Goal: Browse casually: Explore the website without a specific task or goal

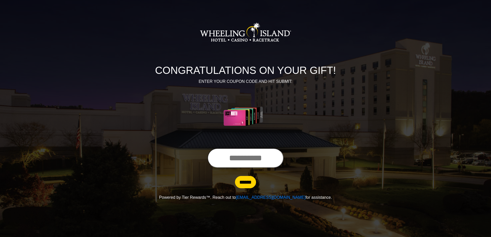
click at [235, 157] on input "text" at bounding box center [245, 158] width 76 height 20
type input "**********"
click at [246, 186] on input "******" at bounding box center [245, 182] width 21 height 12
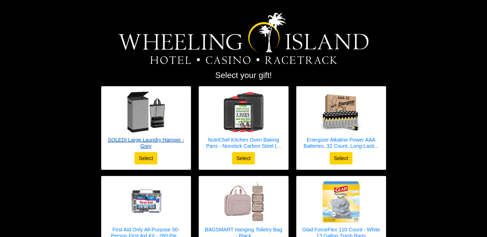
click at [165, 140] on h5 "SOLEDI Large Laundry Hamper - Grey" at bounding box center [146, 143] width 79 height 12
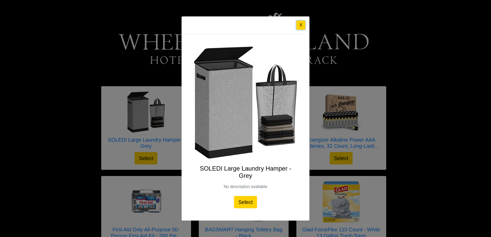
click at [301, 26] on button "X" at bounding box center [300, 25] width 9 height 9
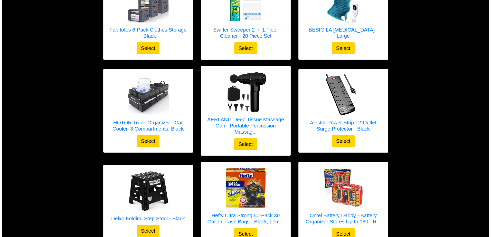
scroll to position [746, 0]
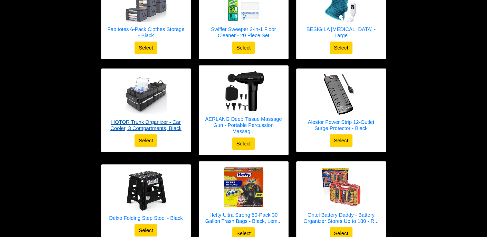
click at [168, 120] on h5 "HOTOR Trunk Organizer - Car Cooler, 3 Compartments, Black" at bounding box center [146, 125] width 79 height 12
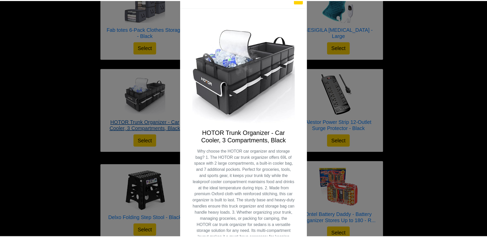
scroll to position [0, 0]
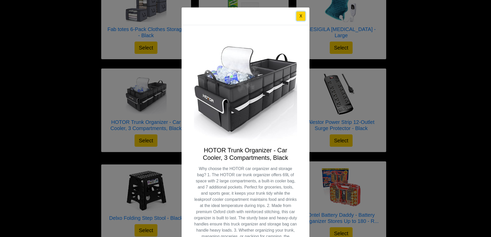
click at [299, 17] on button "X" at bounding box center [300, 16] width 9 height 9
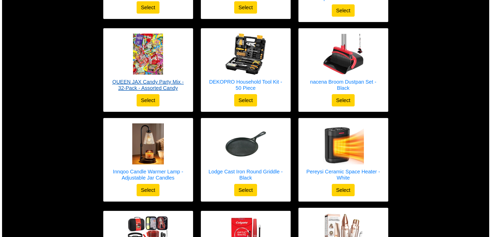
scroll to position [1068, 0]
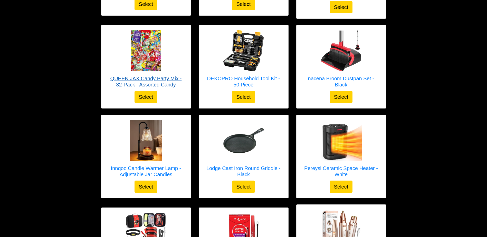
click at [151, 75] on h5 "QUEEN JAX Candy Party Mix - 32-Pack - Assorted Candy" at bounding box center [146, 81] width 79 height 12
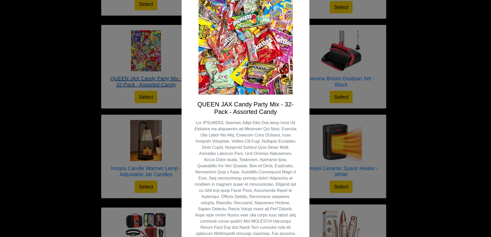
scroll to position [61, 0]
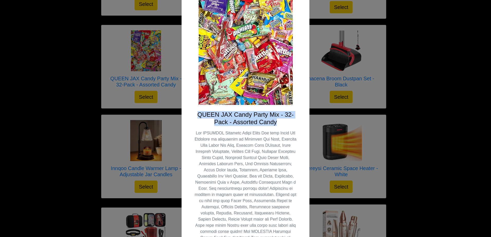
drag, startPoint x: 197, startPoint y: 116, endPoint x: 276, endPoint y: 124, distance: 79.5
click at [276, 124] on h4 "QUEEN JAX Candy Party Mix - 32-Pack - Assorted Candy" at bounding box center [245, 118] width 103 height 15
copy h4 "QUEEN JAX Candy Party Mix - 32-Pack - Assorted Candy"
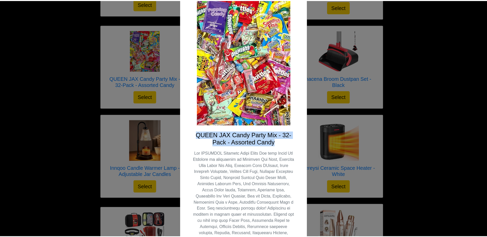
scroll to position [0, 0]
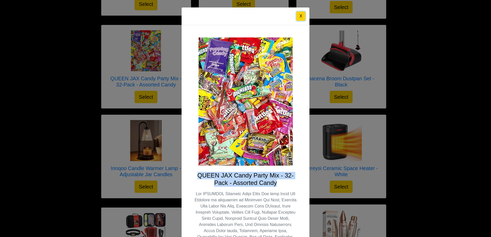
click at [299, 16] on button "X" at bounding box center [300, 16] width 9 height 9
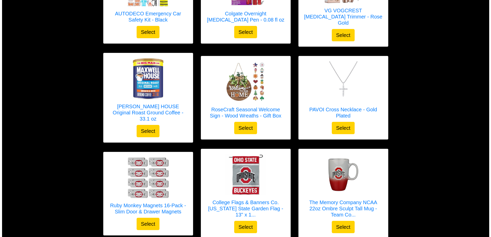
scroll to position [1322, 0]
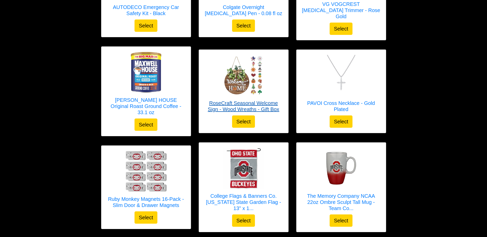
click at [263, 100] on h5 "RoseCraft Seasonal Welcome Sign - Wood Wreaths - Gift Box" at bounding box center [243, 106] width 79 height 12
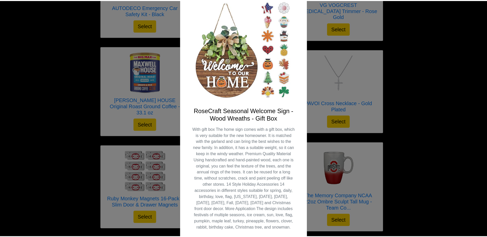
scroll to position [0, 0]
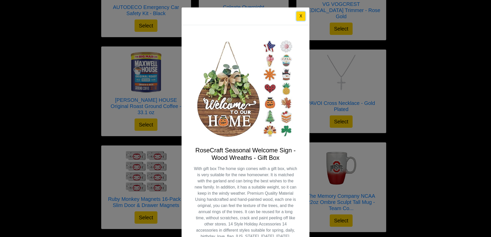
click at [297, 16] on button "X" at bounding box center [300, 16] width 9 height 9
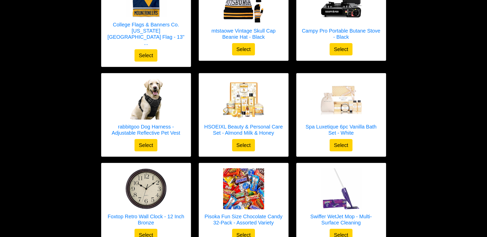
scroll to position [1591, 0]
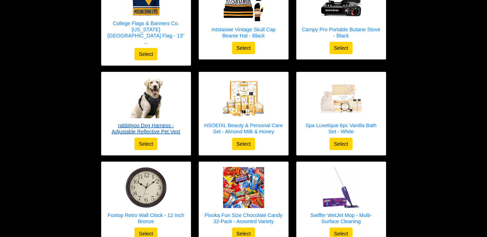
click at [167, 122] on h5 "rabbitgoo Dog Harness - Adjustable Reflective Pet Vest" at bounding box center [146, 128] width 79 height 12
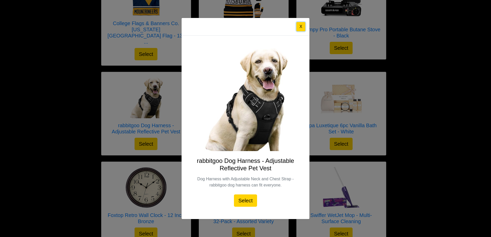
click at [300, 25] on button "X" at bounding box center [300, 26] width 9 height 9
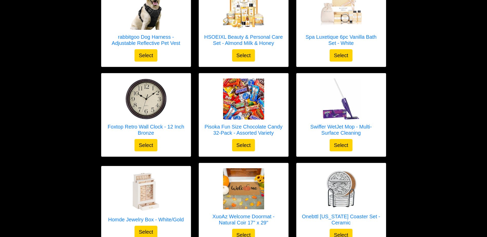
scroll to position [1680, 0]
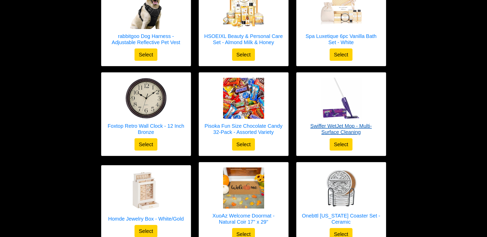
click at [345, 123] on h5 "Swiffer WetJet Mop - Multi-Surface Cleaning" at bounding box center [341, 129] width 79 height 12
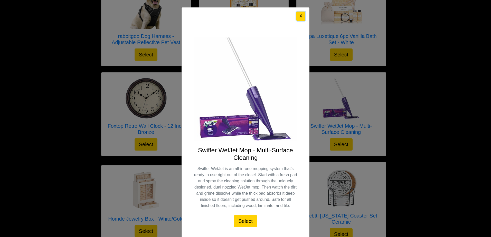
click at [297, 17] on button "X" at bounding box center [300, 16] width 9 height 9
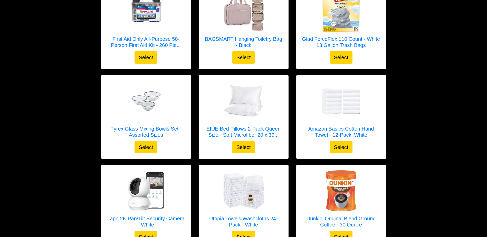
scroll to position [0, 0]
